Goal: Navigation & Orientation: Find specific page/section

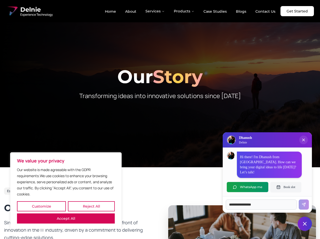
click at [41, 206] on button "Customize" at bounding box center [41, 206] width 49 height 10
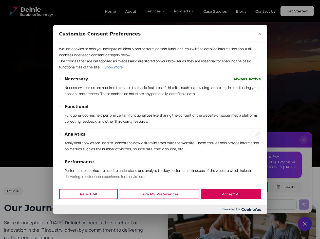
click at [66, 218] on div at bounding box center [160, 119] width 320 height 239
click at [160, 119] on p "Functional cookies help perform certain functionalities like sharing the conten…" at bounding box center [163, 118] width 196 height 12
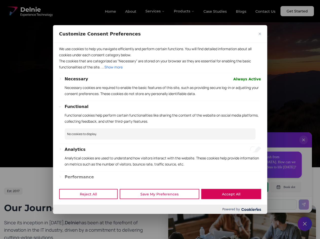
click at [155, 11] on div at bounding box center [160, 119] width 320 height 239
click at [184, 11] on div at bounding box center [160, 119] width 320 height 239
click at [303, 145] on div at bounding box center [160, 119] width 320 height 239
click at [247, 187] on div "Reject All Save My Preferences Accept All" at bounding box center [160, 194] width 214 height 22
click at [286, 187] on div at bounding box center [160, 119] width 320 height 239
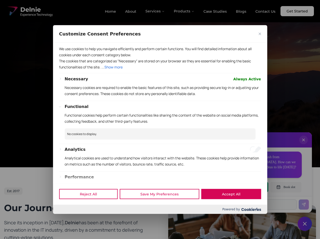
click at [305, 224] on div at bounding box center [160, 119] width 320 height 239
